Goal: Information Seeking & Learning: Learn about a topic

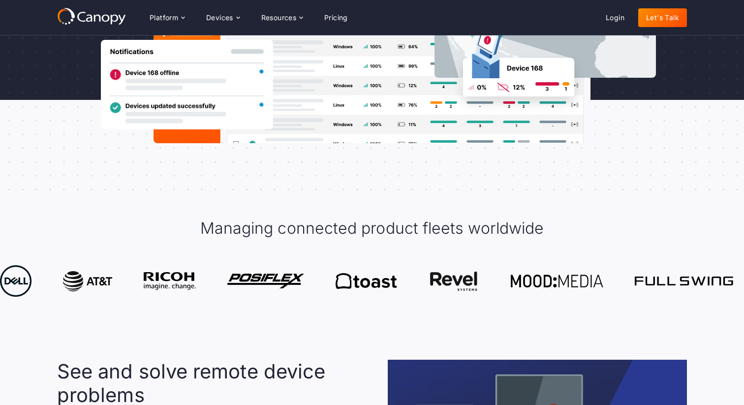
scroll to position [328, 0]
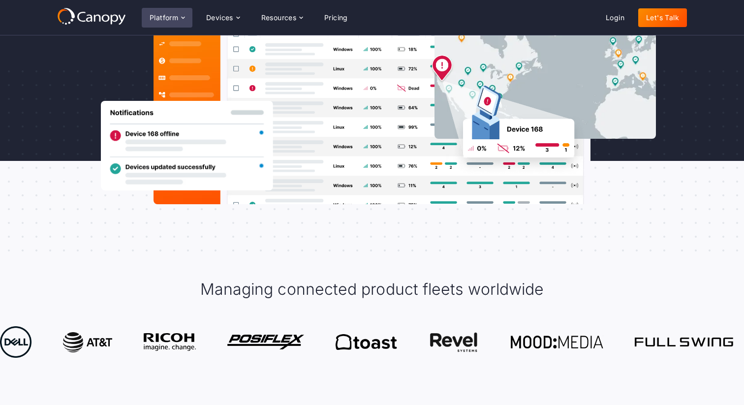
click at [168, 12] on div "Platform" at bounding box center [167, 18] width 51 height 20
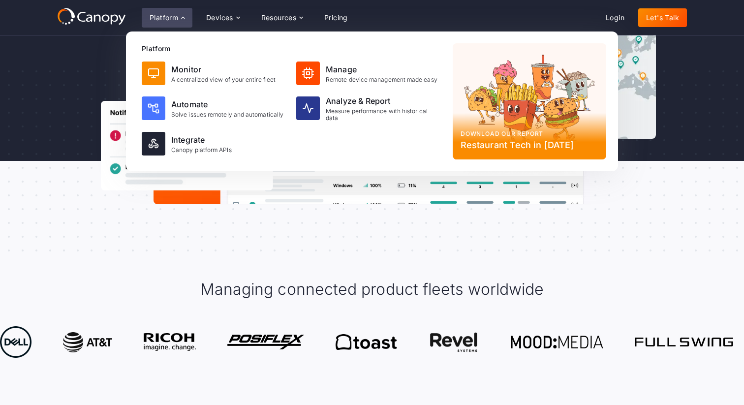
click at [101, 263] on div "Managing connected product fleets worldwide" at bounding box center [372, 289] width 630 height 60
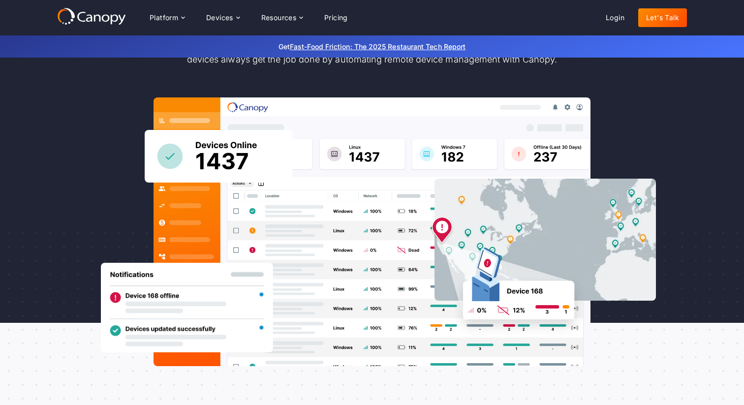
scroll to position [0, 0]
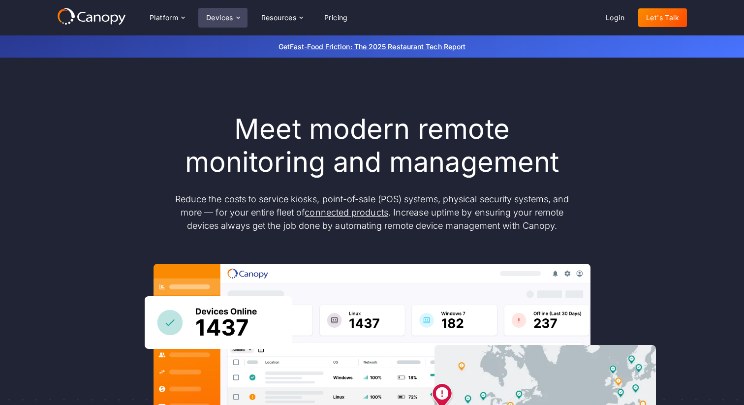
click at [219, 14] on div "Devices" at bounding box center [219, 17] width 27 height 7
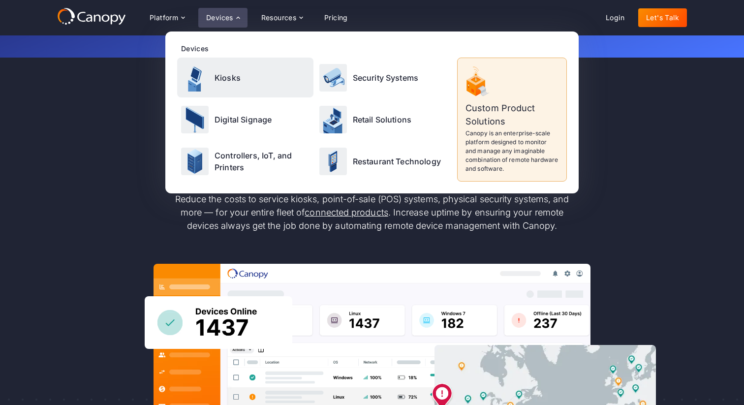
click at [234, 71] on div "Kiosks" at bounding box center [245, 78] width 136 height 40
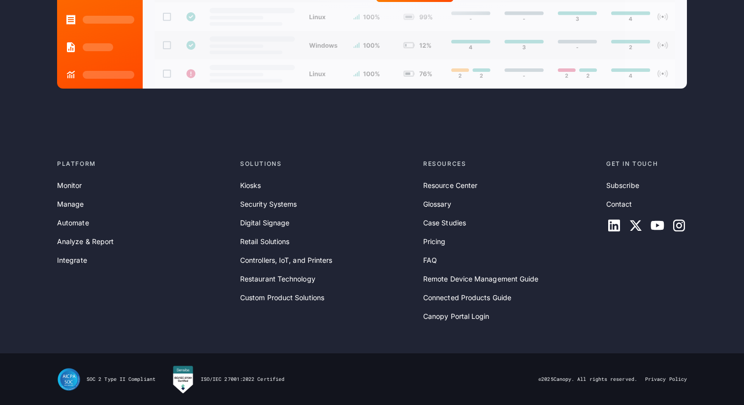
scroll to position [2886, 0]
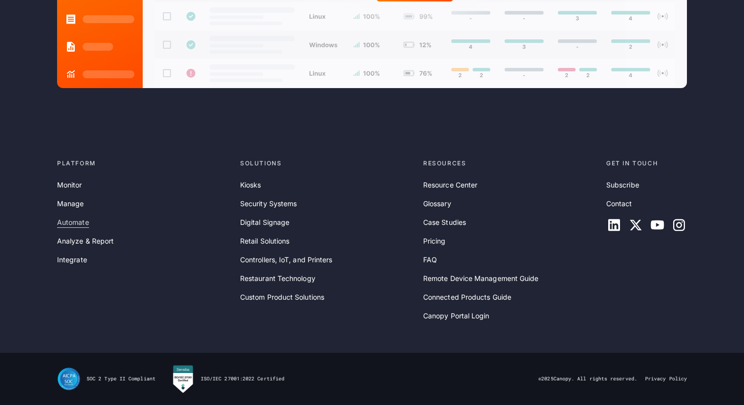
click at [77, 222] on link "Automate" at bounding box center [73, 222] width 32 height 11
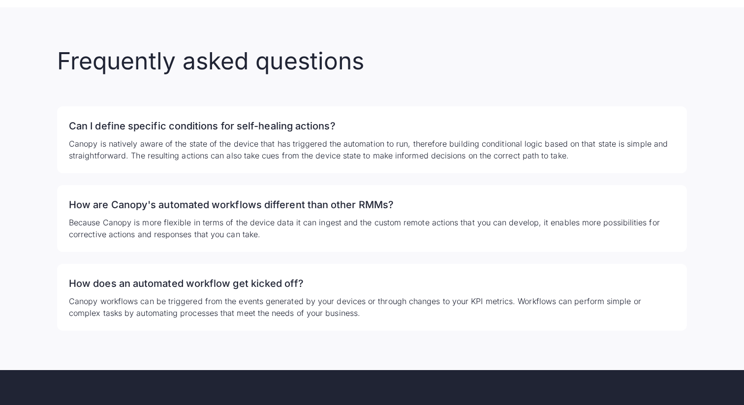
scroll to position [1997, 0]
